Goal: Task Accomplishment & Management: Manage account settings

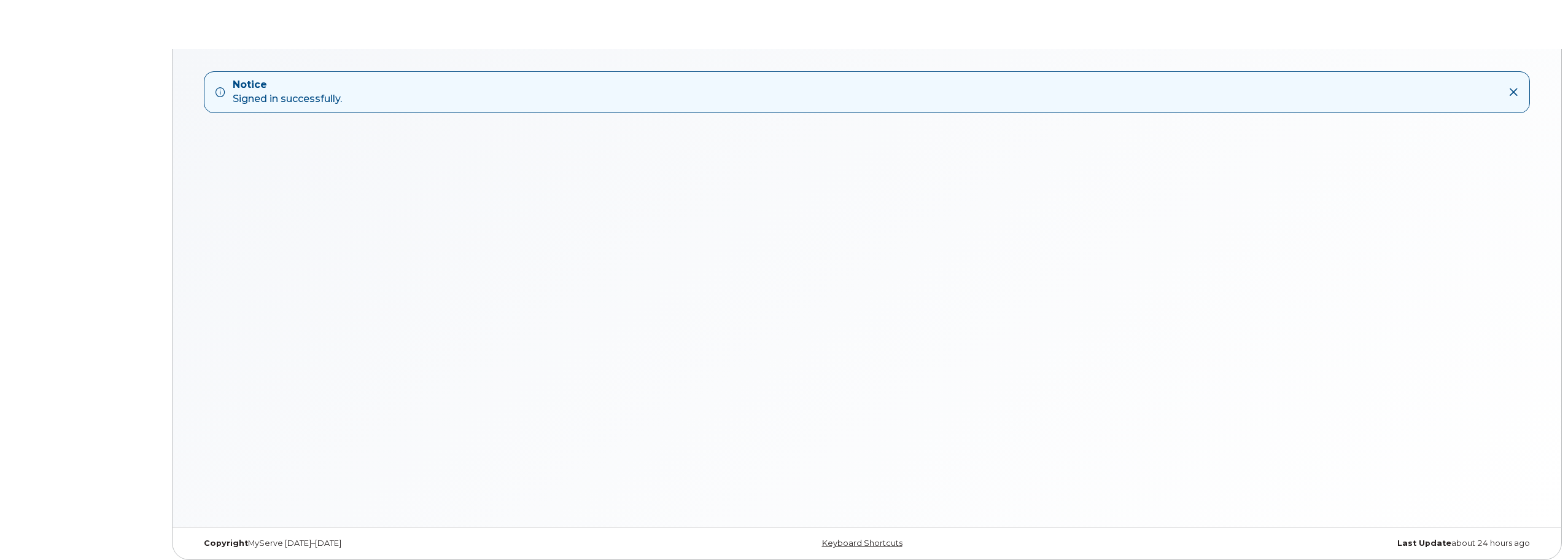
click at [348, 100] on div "Notice Signed in successfully." at bounding box center [857, 92] width 1283 height 28
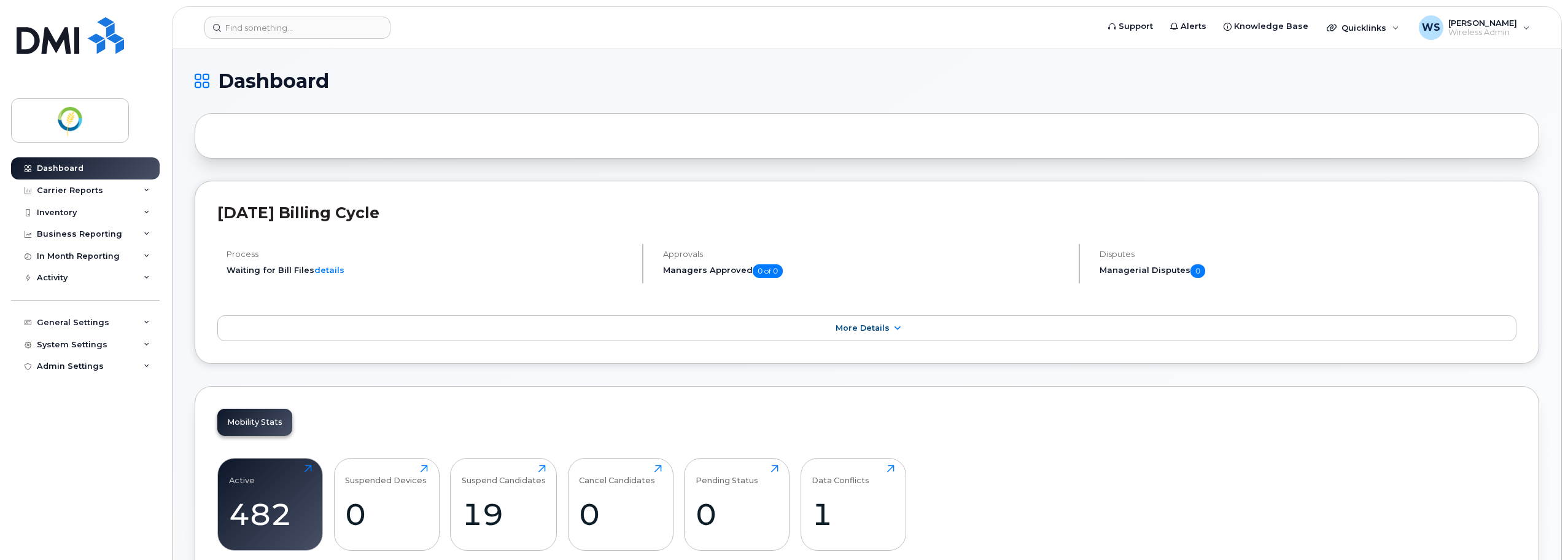
click at [567, 7] on header "Support Alerts Knowledge Base Quicklinks Suspend / Cancel Device Change SIM Car…" at bounding box center [867, 28] width 1390 height 43
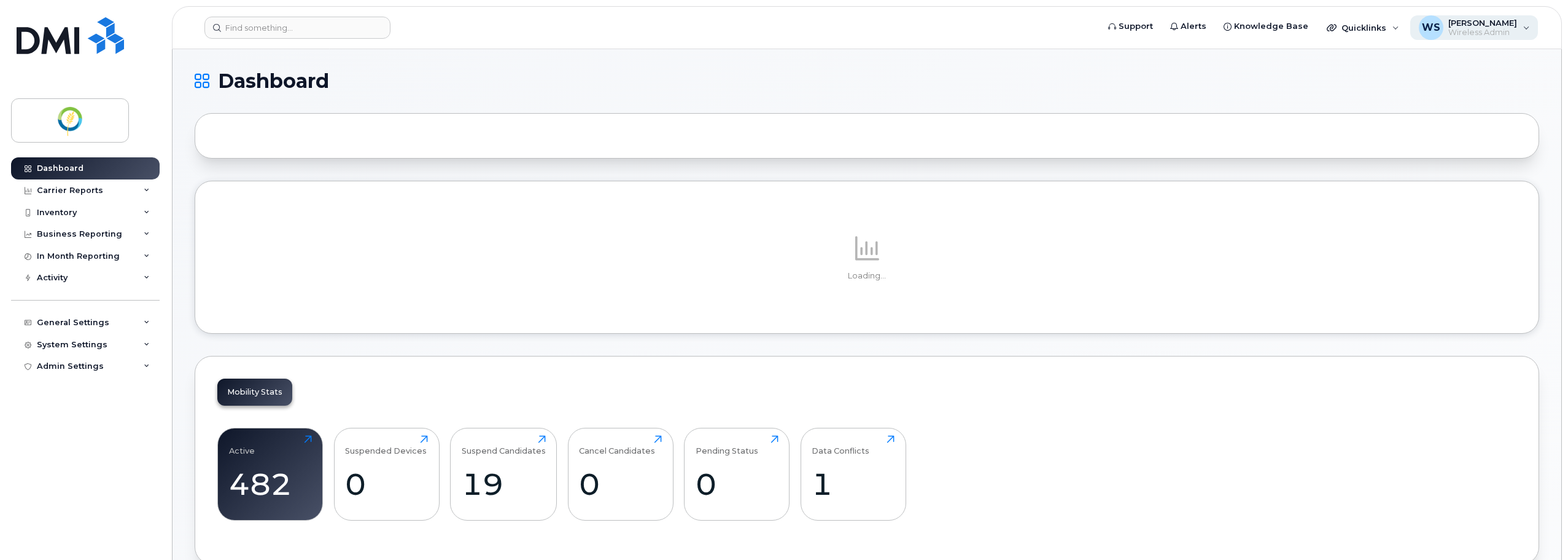
click at [1520, 26] on div "WS Williams, Shelly Wireless Admin" at bounding box center [1474, 28] width 128 height 25
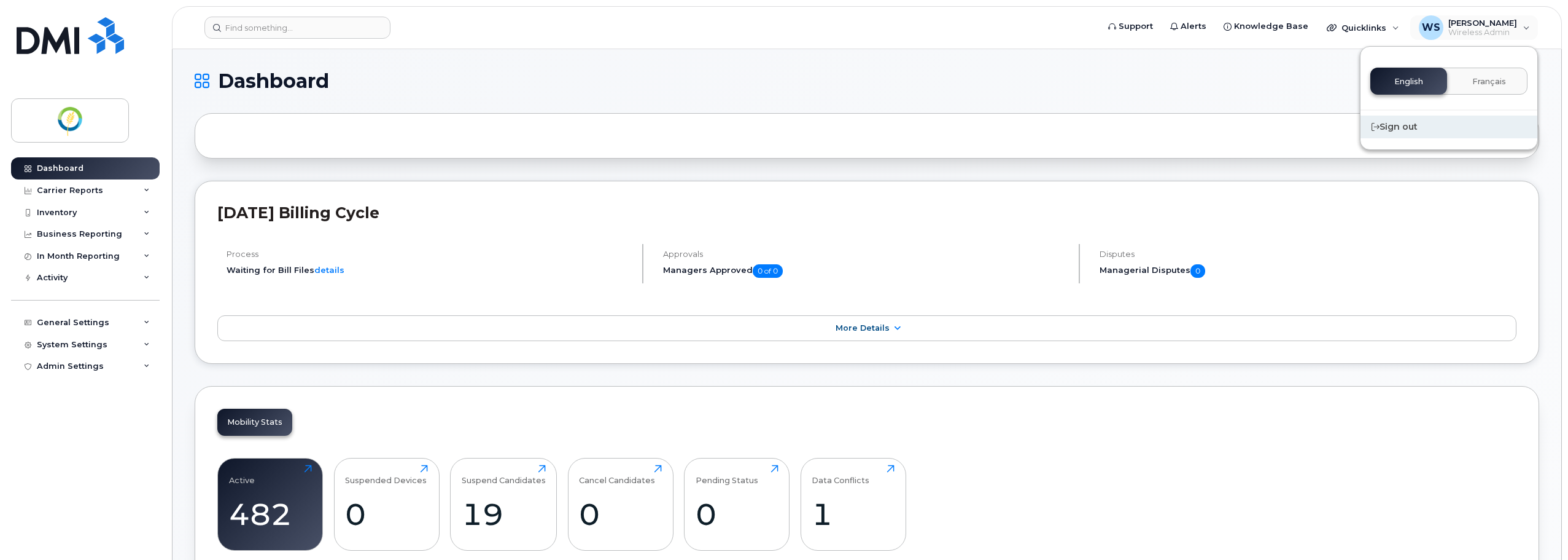
click at [1406, 124] on div "Sign out" at bounding box center [1449, 127] width 177 height 23
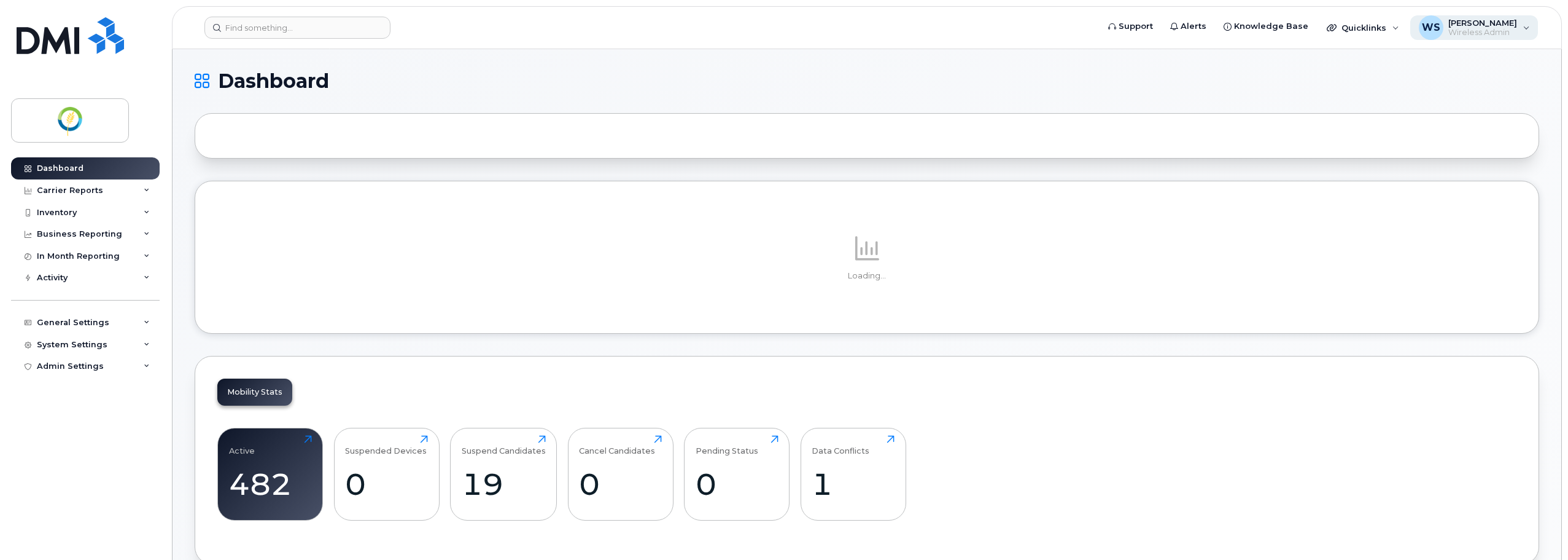
click at [1523, 30] on div "[PERSON_NAME], [PERSON_NAME] Wireless Admin" at bounding box center [1474, 28] width 128 height 25
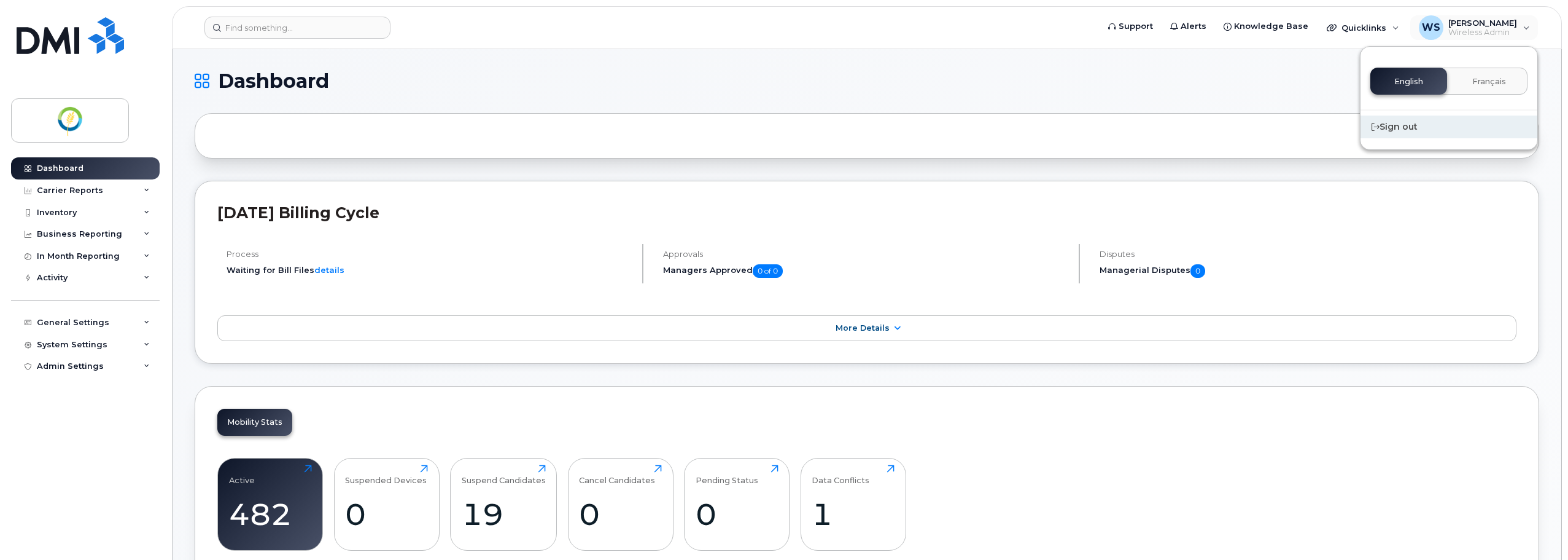
click at [1406, 125] on div "Sign out" at bounding box center [1449, 127] width 177 height 23
